Goal: Task Accomplishment & Management: Use online tool/utility

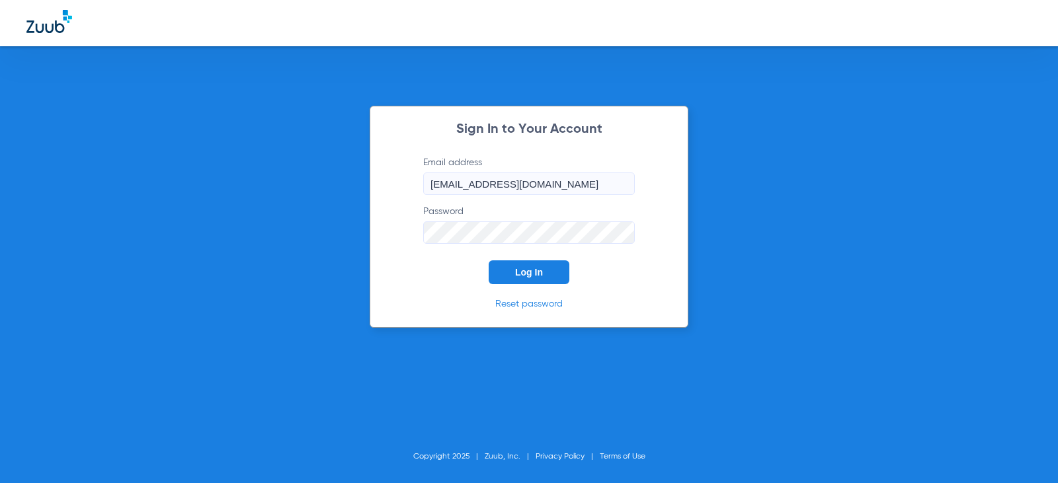
click at [516, 279] on button "Log In" at bounding box center [529, 272] width 81 height 24
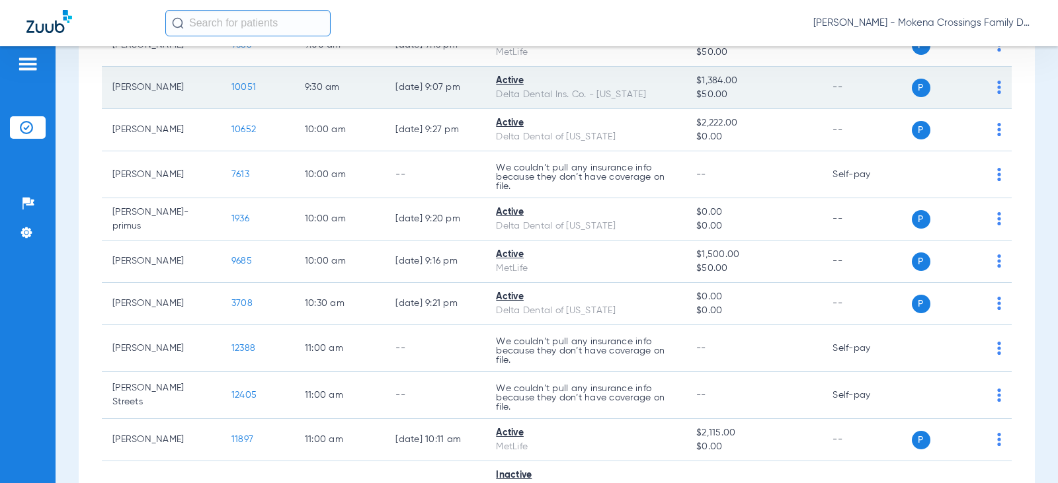
scroll to position [529, 0]
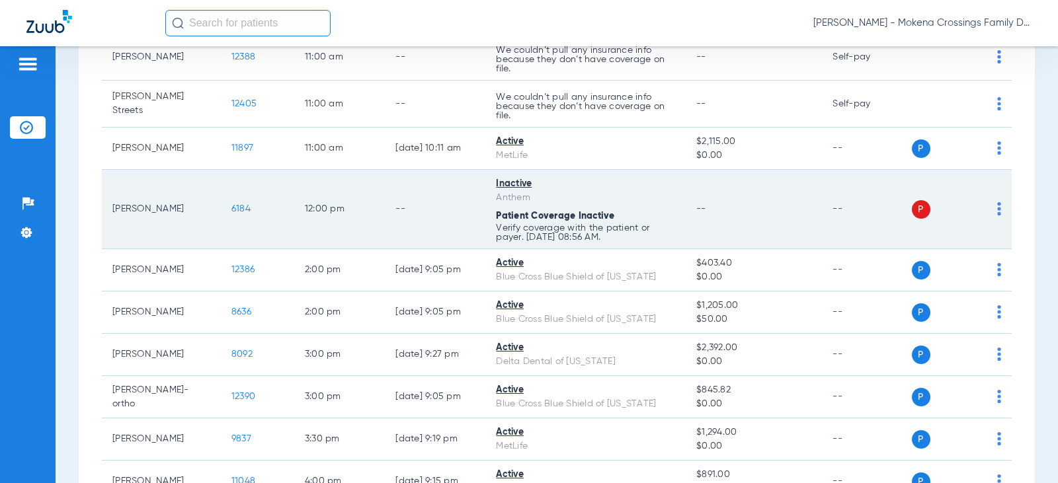
click at [231, 206] on span "6184" at bounding box center [240, 208] width 19 height 9
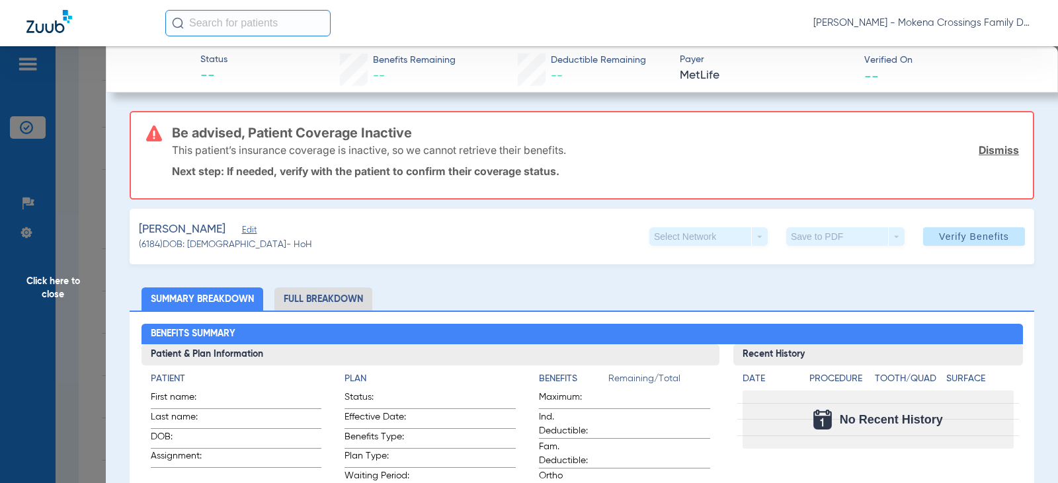
scroll to position [66, 0]
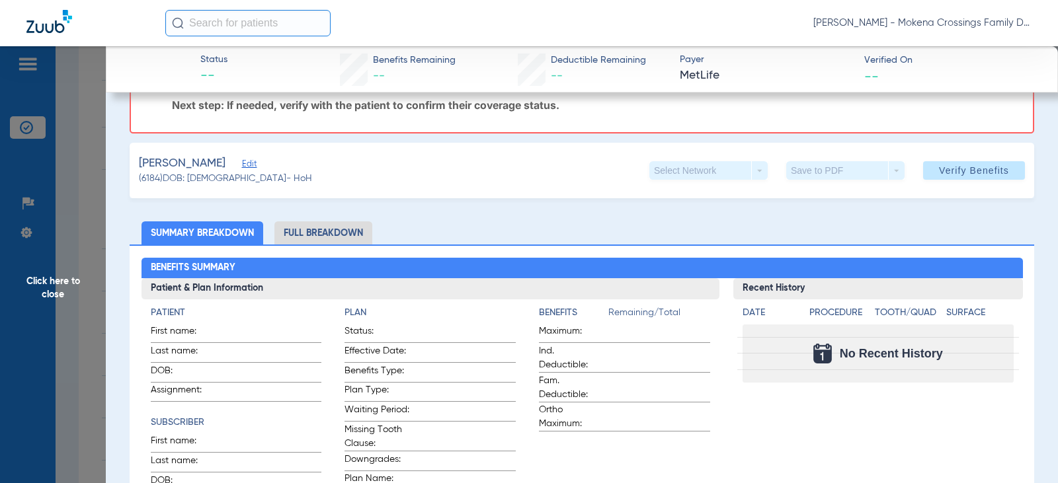
click at [242, 167] on span "Edit" at bounding box center [248, 165] width 12 height 13
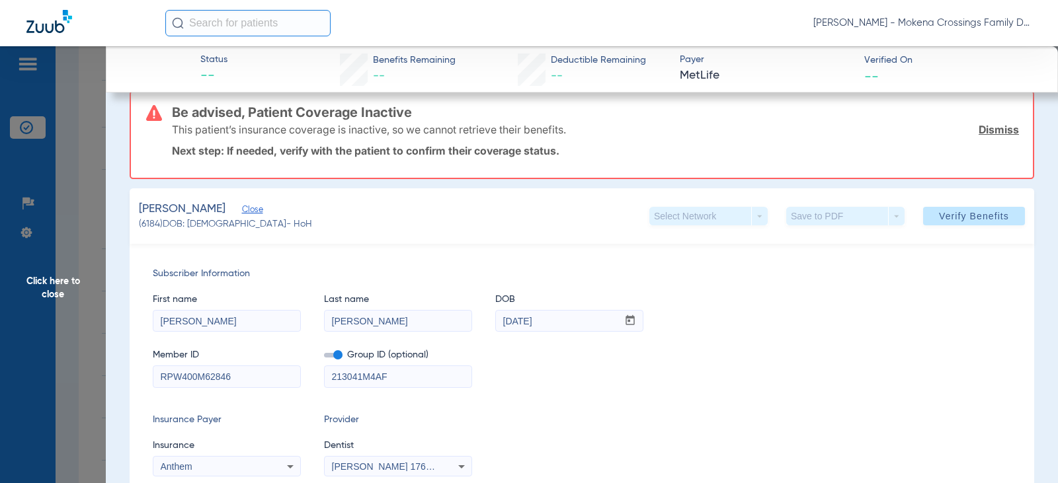
scroll to position [0, 0]
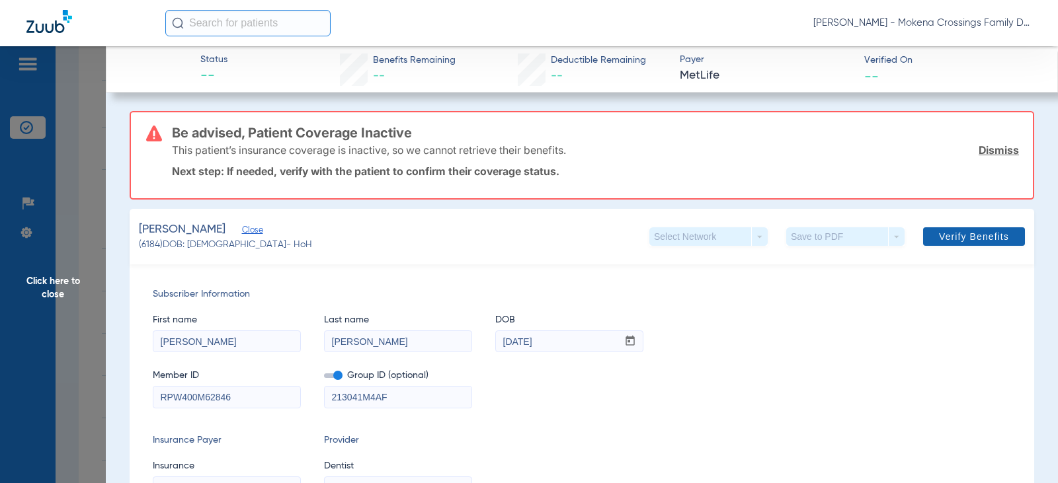
click at [966, 230] on span at bounding box center [974, 237] width 102 height 32
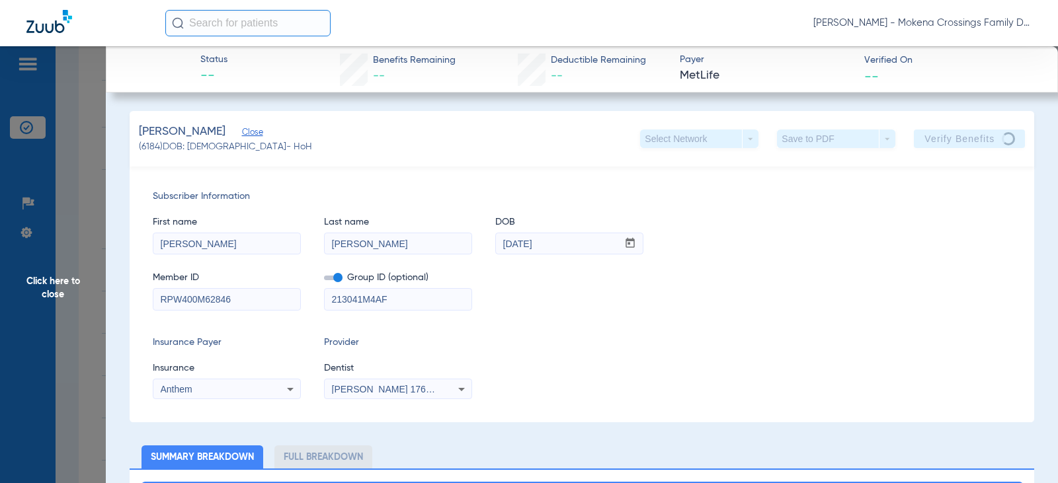
click at [64, 290] on span "Click here to close" at bounding box center [53, 287] width 106 height 483
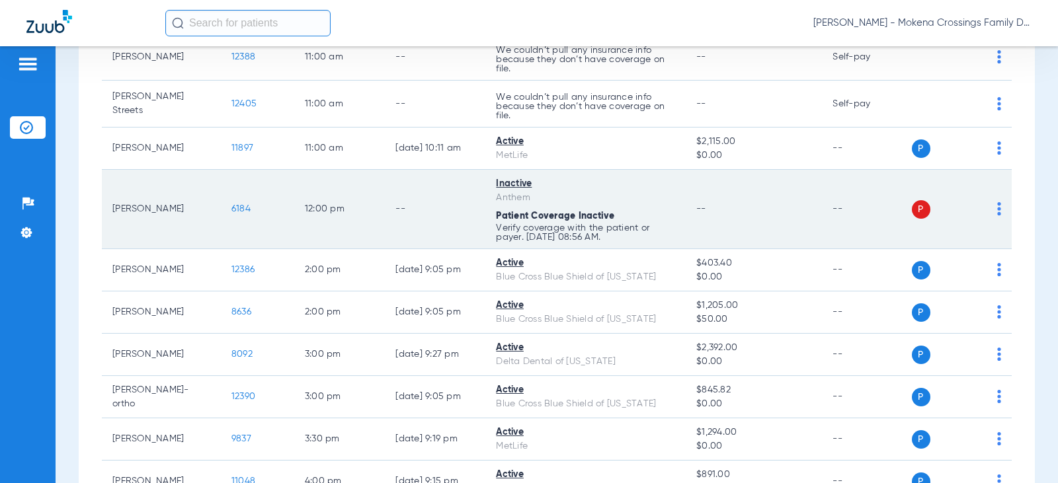
click at [233, 210] on span "6184" at bounding box center [240, 208] width 19 height 9
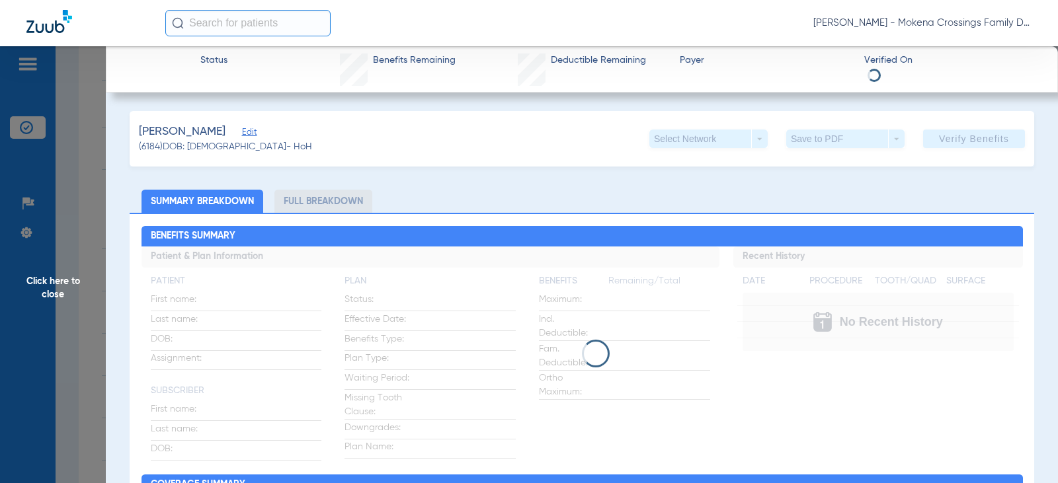
click at [236, 236] on h2 "Benefits Summary" at bounding box center [581, 236] width 881 height 21
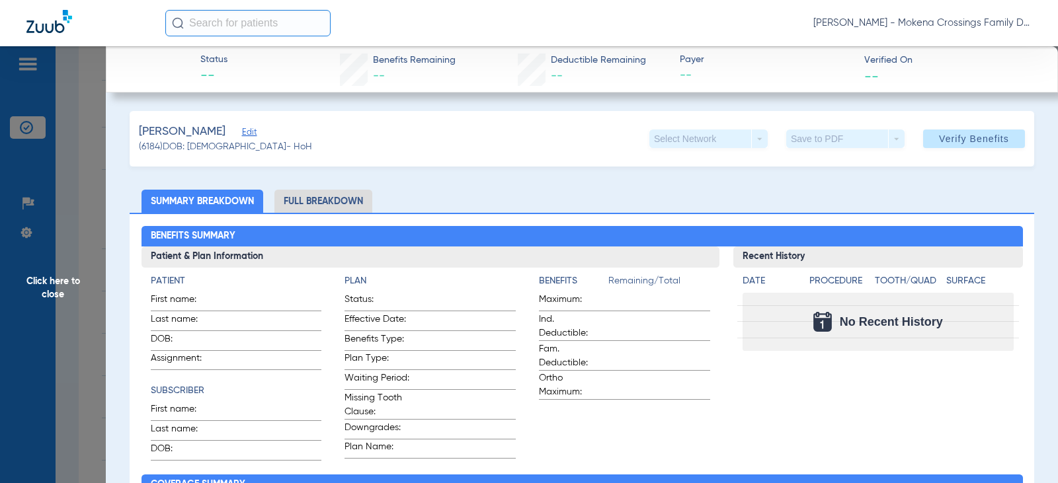
click at [242, 137] on span "Edit" at bounding box center [248, 134] width 12 height 13
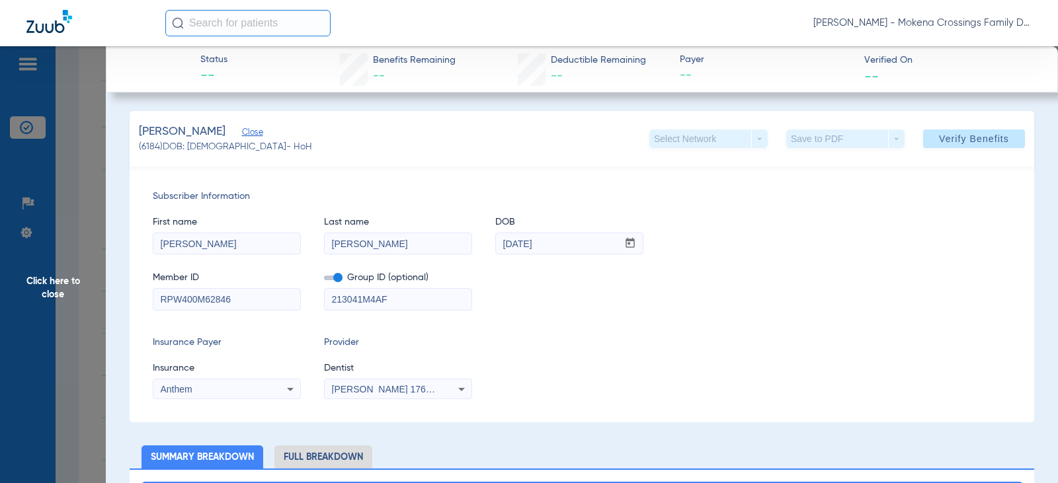
click at [949, 139] on span "Verify Benefits" at bounding box center [974, 139] width 70 height 11
click at [34, 281] on span "Click here to close" at bounding box center [53, 287] width 106 height 483
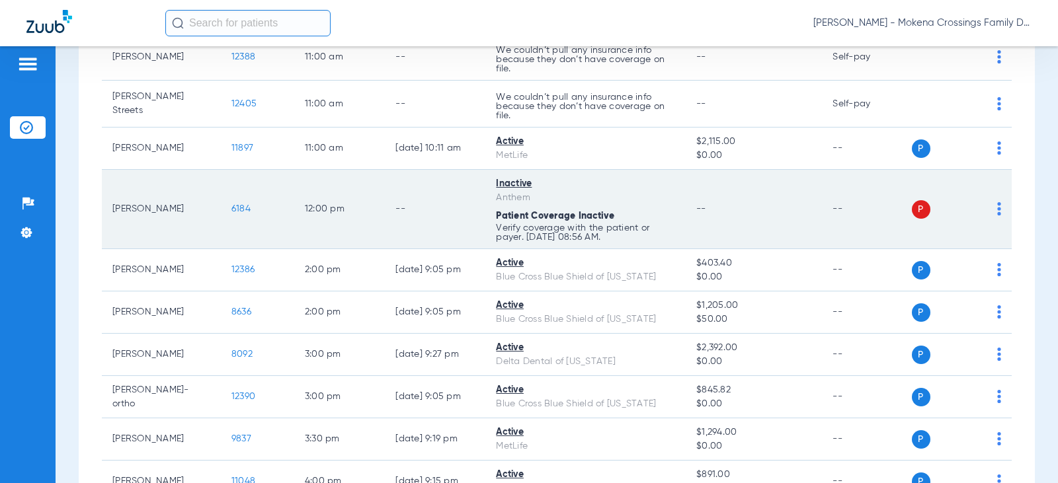
click at [992, 210] on td "P S" at bounding box center [962, 209] width 100 height 79
click at [997, 210] on img at bounding box center [999, 208] width 4 height 13
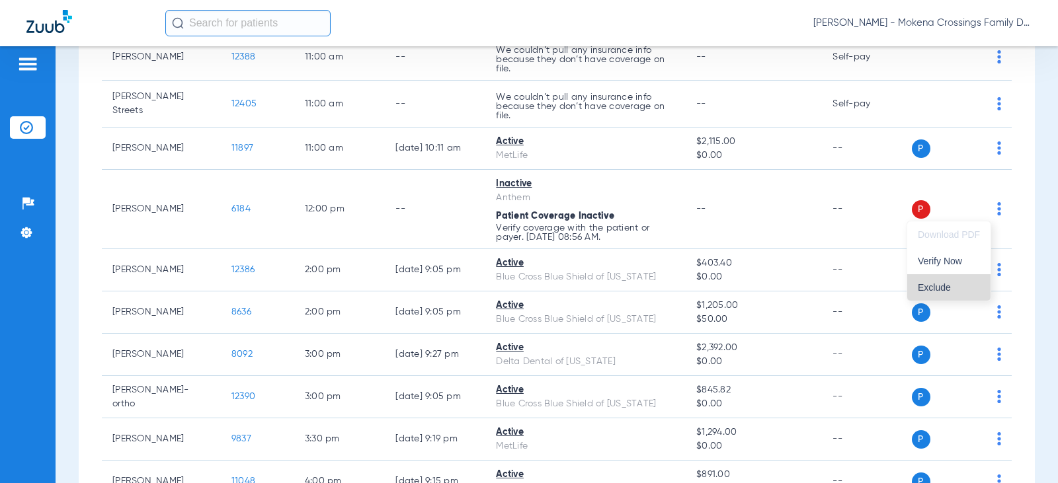
click at [953, 275] on button "Exclude" at bounding box center [948, 287] width 83 height 26
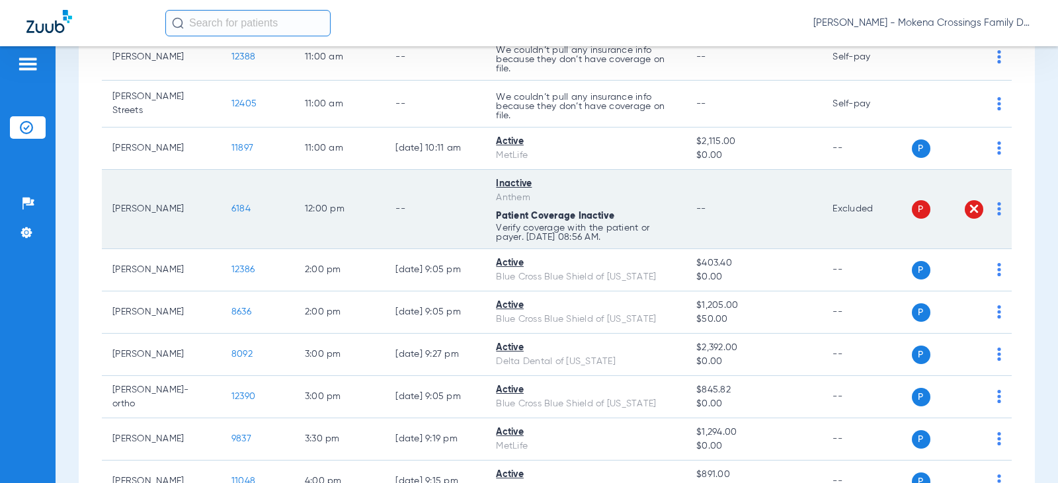
click at [967, 210] on img at bounding box center [973, 208] width 13 height 13
click at [995, 214] on td "P S" at bounding box center [962, 209] width 100 height 79
click at [986, 208] on div "P S" at bounding box center [957, 209] width 90 height 19
click at [951, 204] on div "P S" at bounding box center [948, 209] width 72 height 19
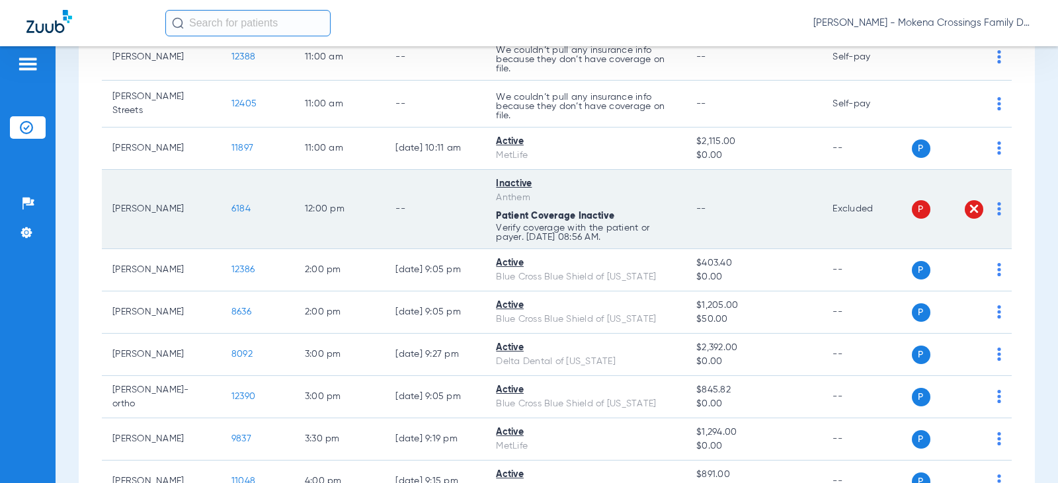
click at [912, 210] on span "P" at bounding box center [921, 209] width 19 height 19
click at [982, 205] on div "P S" at bounding box center [957, 209] width 90 height 19
click at [991, 208] on td "P S" at bounding box center [962, 209] width 100 height 79
click at [839, 206] on td "Excluded" at bounding box center [866, 209] width 89 height 79
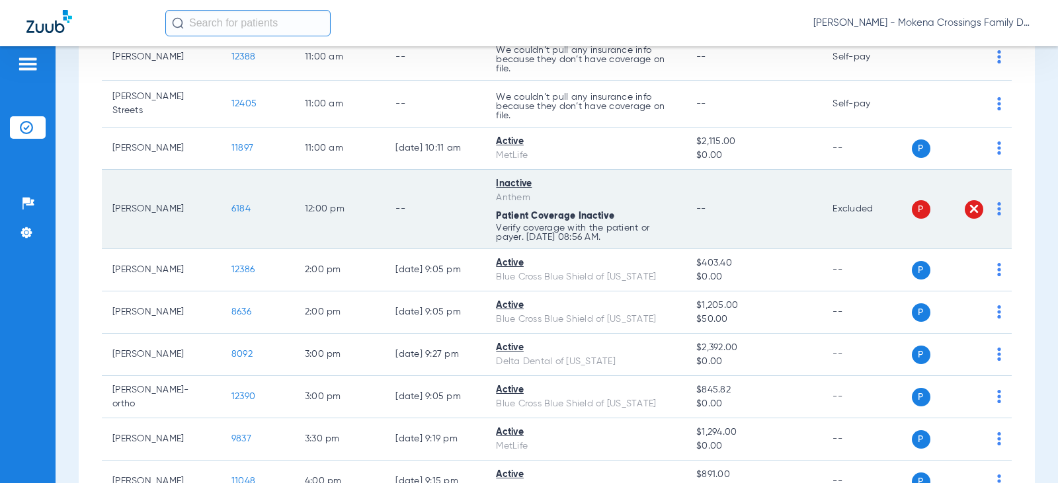
click at [912, 208] on span "P" at bounding box center [921, 209] width 19 height 19
click at [976, 205] on div "P S" at bounding box center [957, 209] width 90 height 19
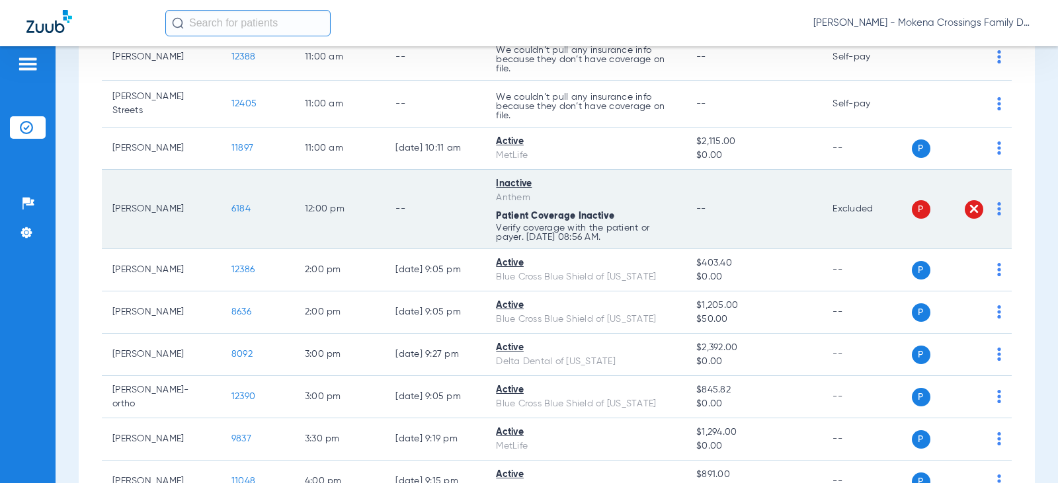
click at [983, 206] on div "P S" at bounding box center [957, 209] width 90 height 19
click at [997, 207] on td "P S" at bounding box center [962, 209] width 100 height 79
click at [231, 212] on span "6184" at bounding box center [240, 208] width 19 height 9
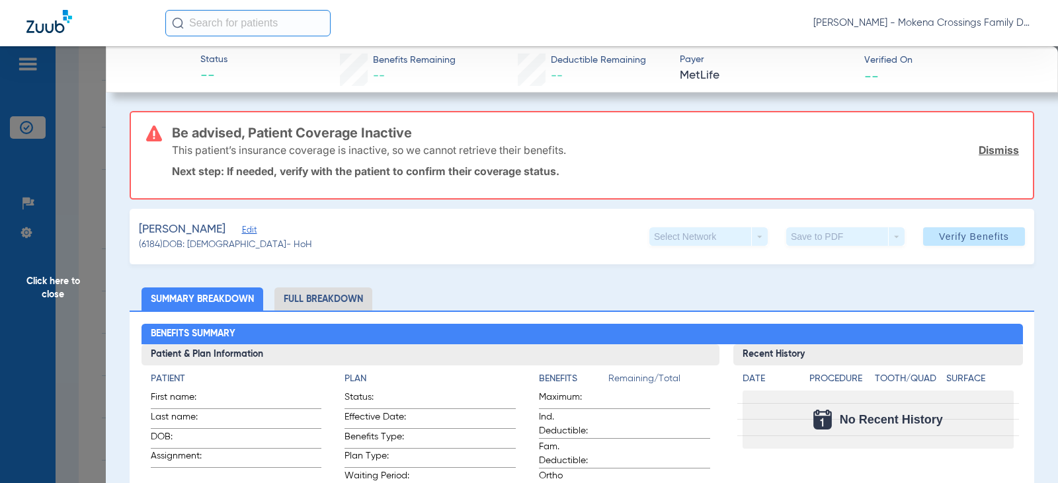
click at [50, 288] on span "Click here to close" at bounding box center [53, 287] width 106 height 483
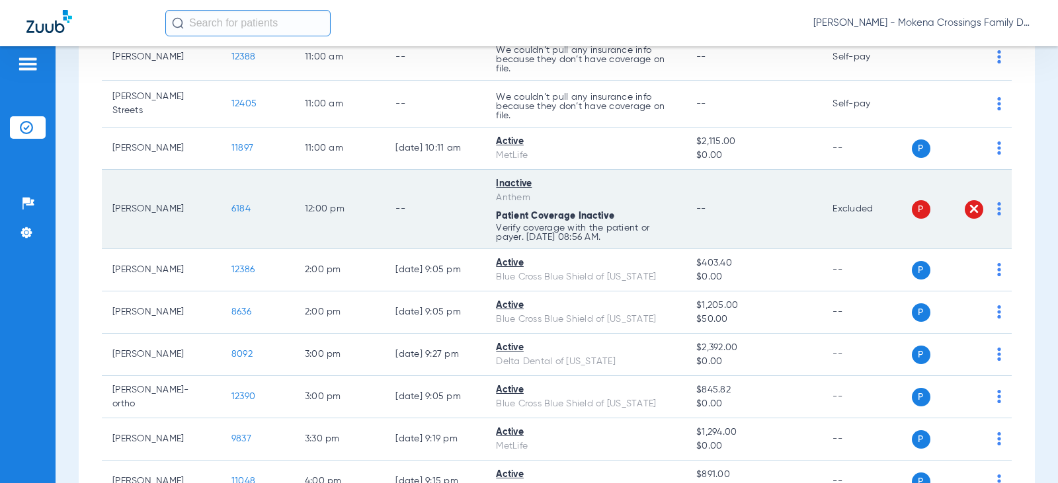
click at [967, 207] on img at bounding box center [973, 208] width 13 height 13
click at [994, 207] on td "P S" at bounding box center [962, 209] width 100 height 79
click at [997, 210] on img at bounding box center [999, 208] width 4 height 13
click at [988, 210] on div at bounding box center [529, 241] width 1058 height 483
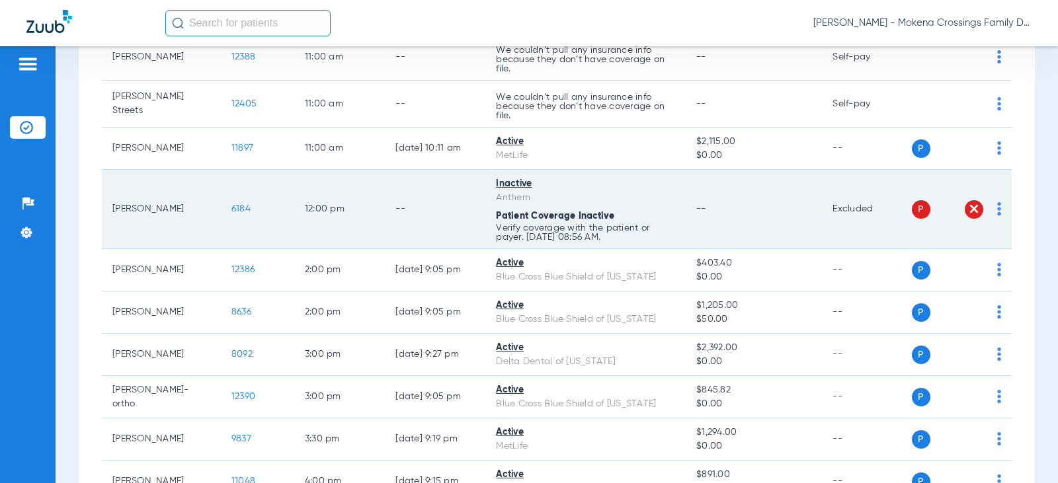
drag, startPoint x: 988, startPoint y: 210, endPoint x: 773, endPoint y: 222, distance: 215.2
click at [773, 222] on td "--" at bounding box center [754, 209] width 136 height 79
click at [997, 210] on img at bounding box center [999, 208] width 4 height 13
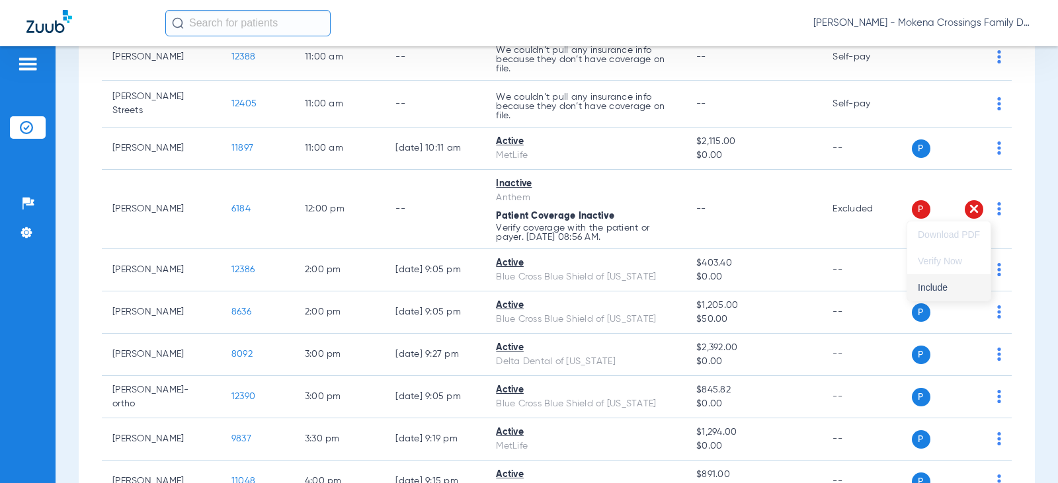
click at [952, 288] on span "Include" at bounding box center [949, 287] width 62 height 9
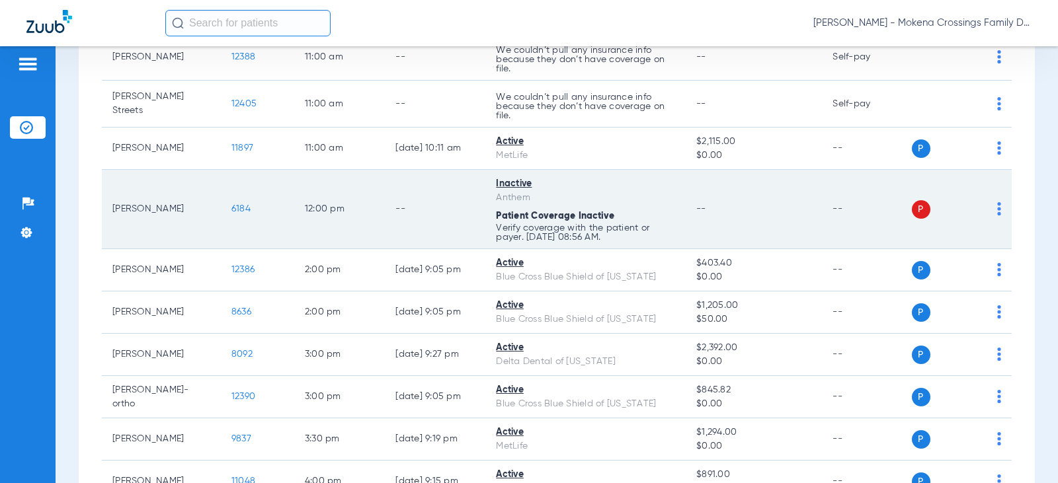
click at [997, 206] on img at bounding box center [999, 208] width 4 height 13
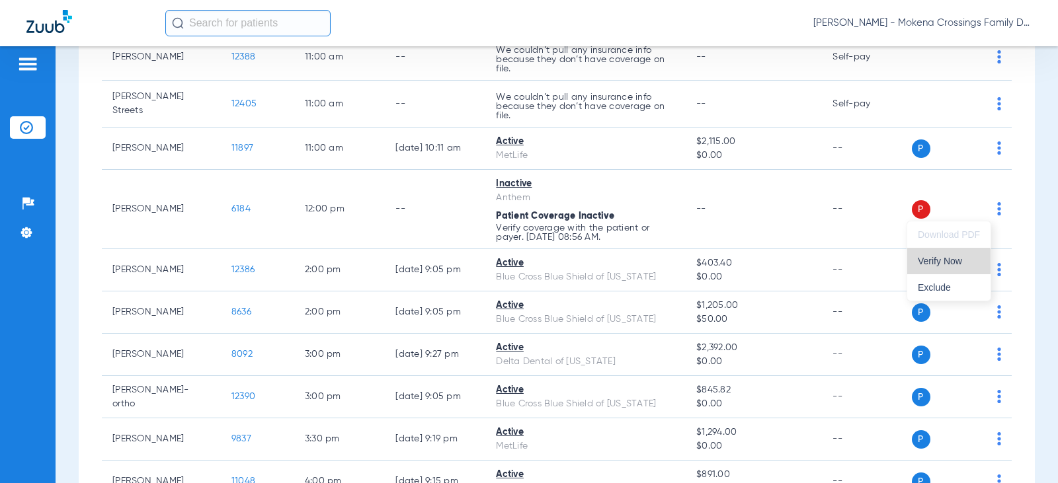
click at [933, 261] on span "Verify Now" at bounding box center [949, 260] width 62 height 9
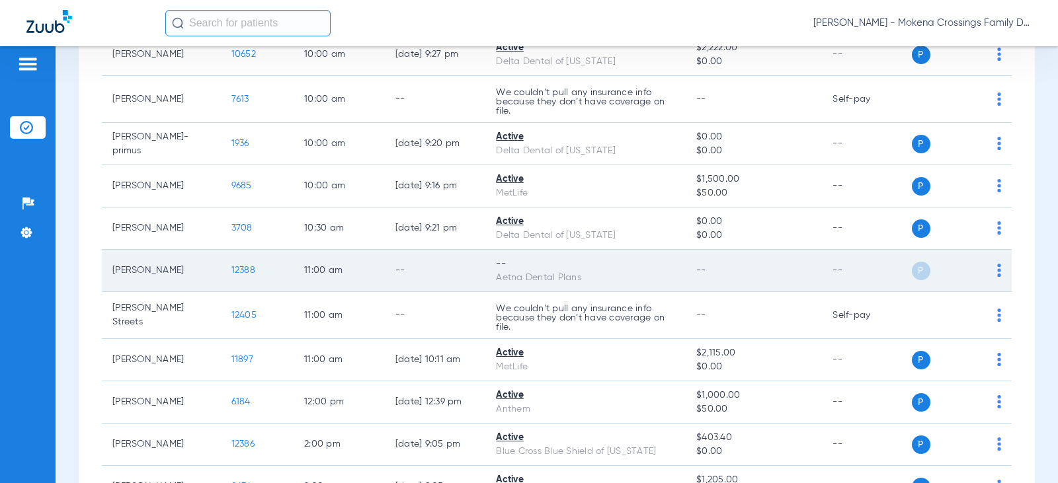
scroll to position [331, 0]
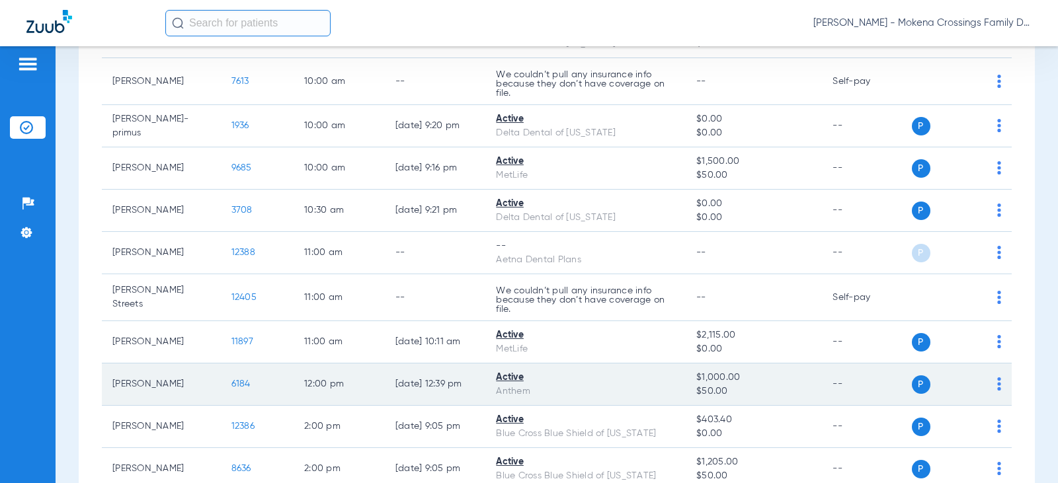
click at [231, 383] on span "6184" at bounding box center [240, 383] width 19 height 9
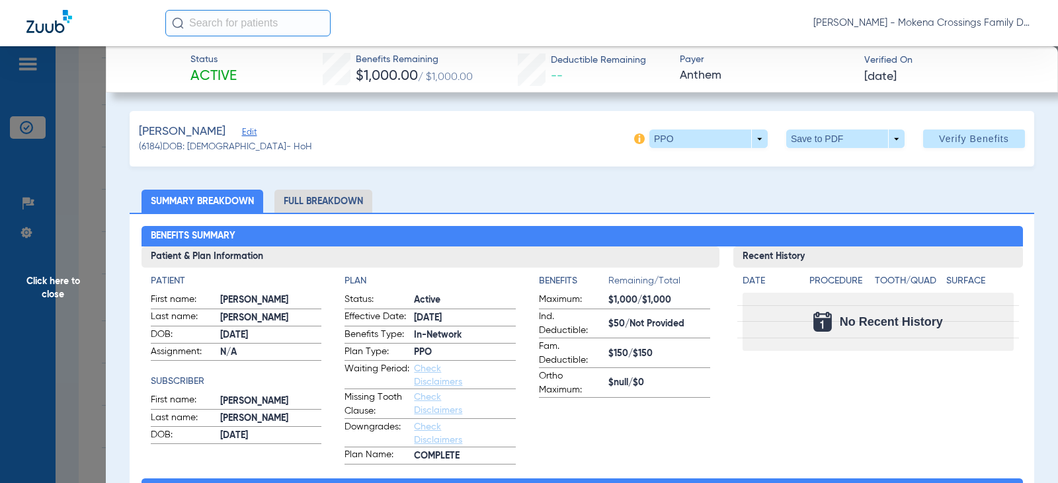
click at [59, 278] on span "Click here to close" at bounding box center [53, 287] width 106 height 483
